Goal: Communication & Community: Share content

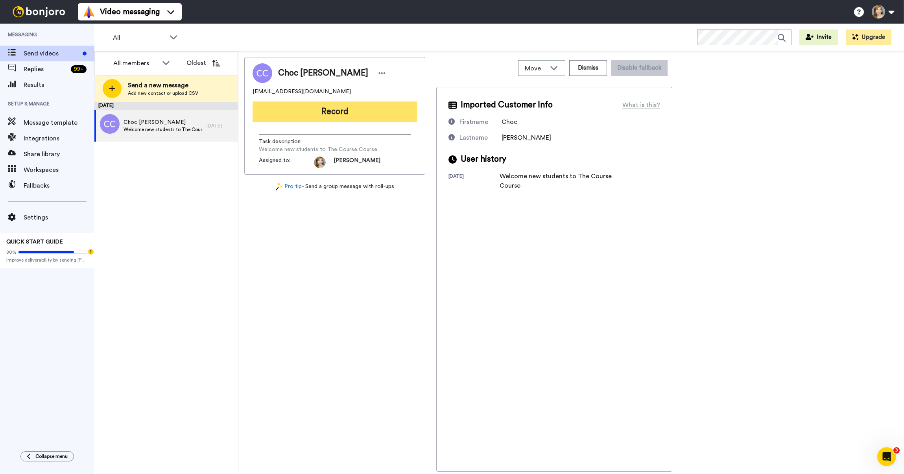
click at [317, 115] on button "Record" at bounding box center [335, 111] width 164 height 20
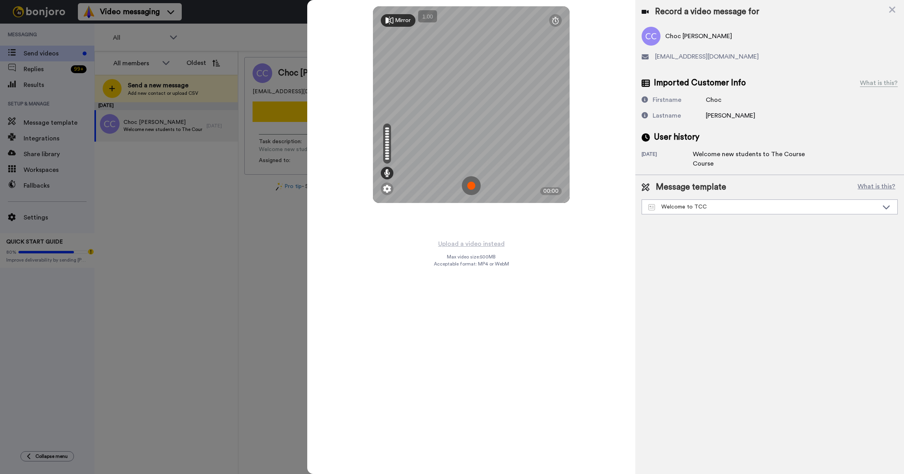
click at [469, 186] on img at bounding box center [471, 185] width 19 height 19
click at [474, 182] on img at bounding box center [471, 185] width 19 height 19
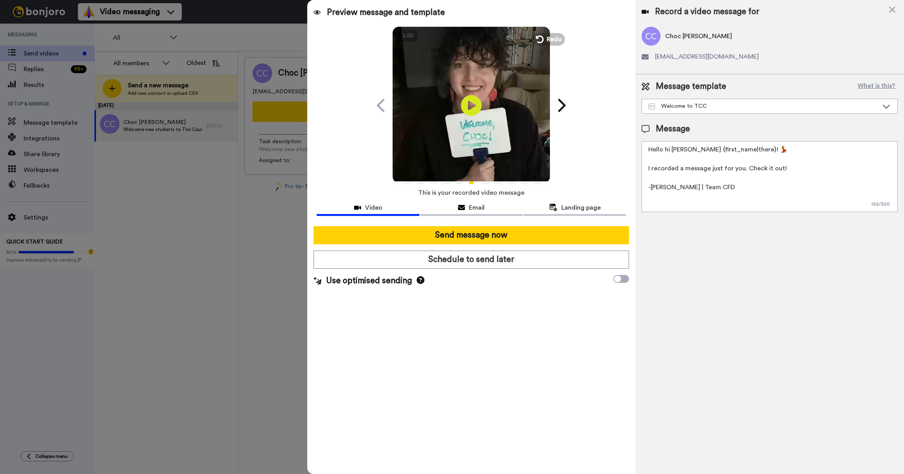
click at [472, 108] on icon "Play/Pause" at bounding box center [471, 105] width 21 height 37
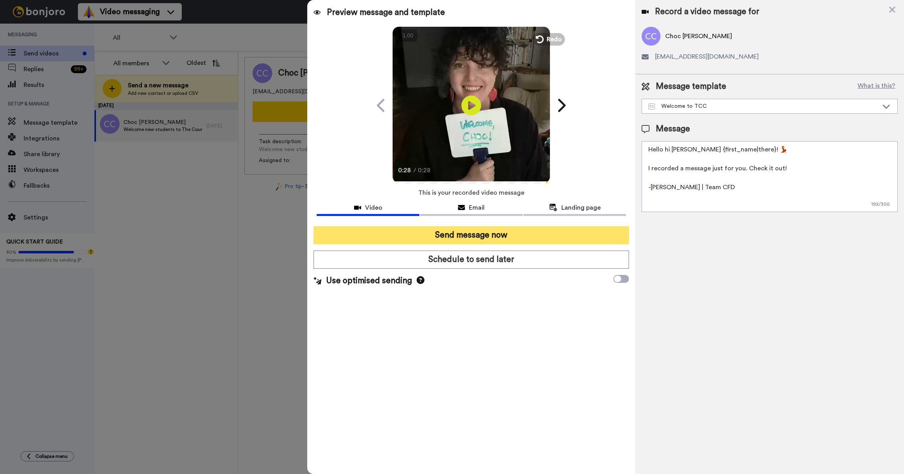
click at [442, 241] on button "Send message now" at bounding box center [470, 235] width 315 height 18
